Goal: Navigation & Orientation: Find specific page/section

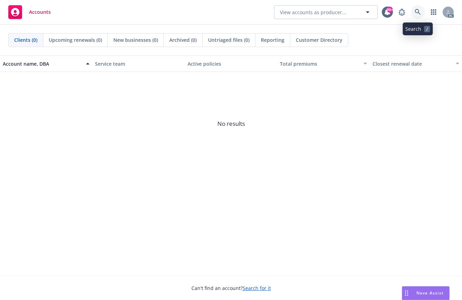
click at [419, 10] on icon at bounding box center [418, 12] width 6 height 6
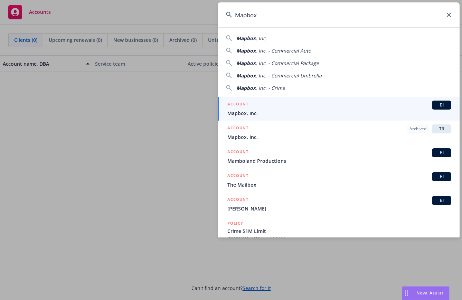
type input "Mapbox"
click at [242, 111] on span "Mapbox, Inc." at bounding box center [339, 113] width 224 height 7
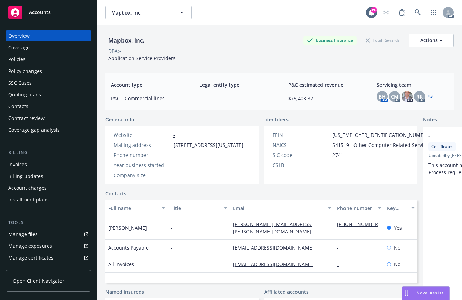
click at [428, 95] on link "+ 3" at bounding box center [430, 96] width 5 height 4
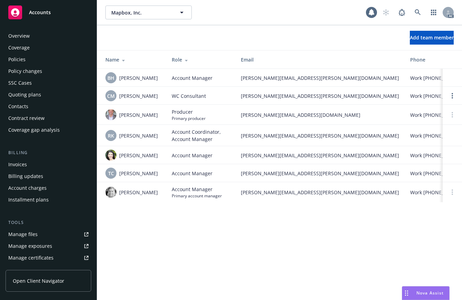
scroll to position [150, 0]
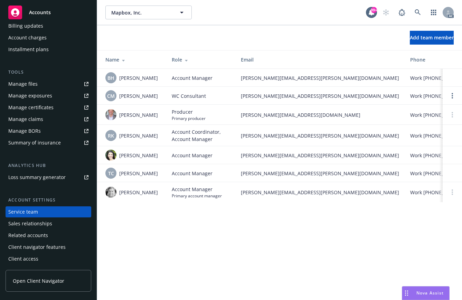
click at [458, 58] on th at bounding box center [452, 59] width 19 height 18
click at [418, 12] on icon at bounding box center [418, 12] width 6 height 6
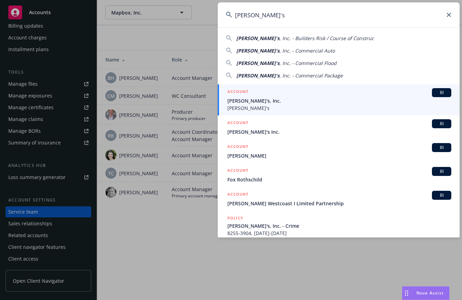
type input "Rothy's"
click at [236, 99] on span "[PERSON_NAME]'s, Inc." at bounding box center [339, 100] width 224 height 7
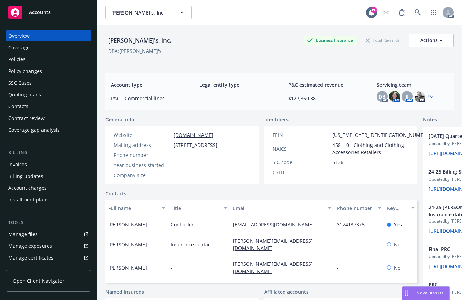
click at [429, 95] on div "DB AC AM JJ AM PD + 6" at bounding box center [413, 96] width 72 height 11
click at [428, 95] on link "+ 6" at bounding box center [430, 96] width 5 height 4
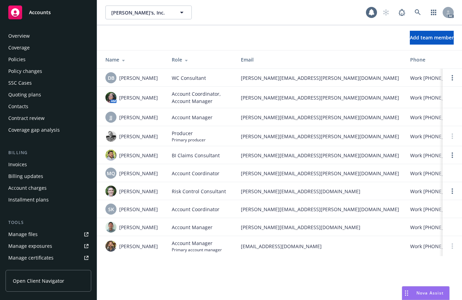
scroll to position [150, 0]
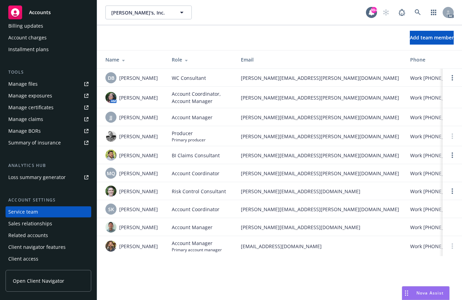
click at [128, 246] on span "[PERSON_NAME]" at bounding box center [138, 246] width 39 height 7
click at [147, 273] on div "[PERSON_NAME]'s, Inc. Rothy's, Inc. 99+ AC Add team member Name Role Email Phon…" at bounding box center [279, 150] width 365 height 300
